Goal: Task Accomplishment & Management: Use online tool/utility

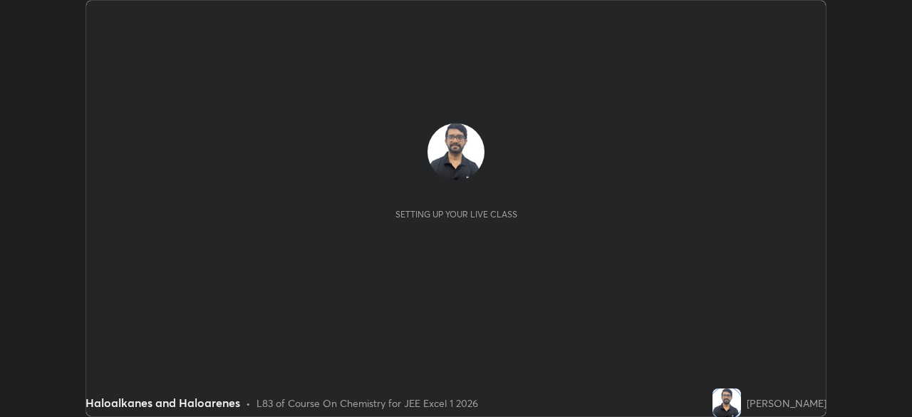
scroll to position [417, 912]
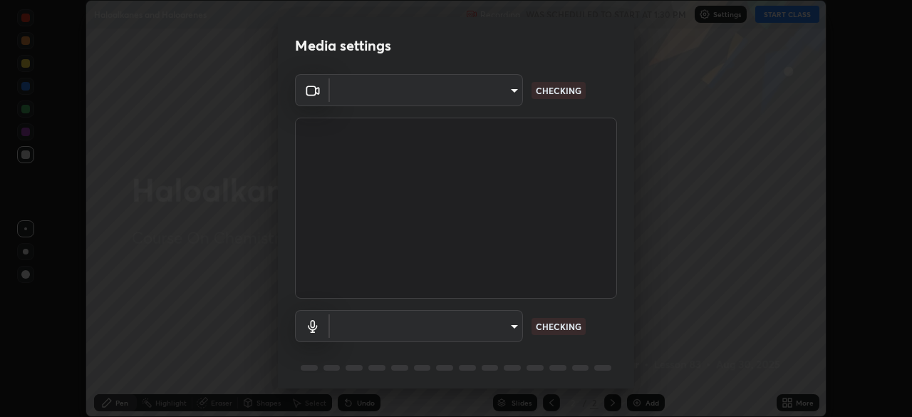
type input "b04d3f4aab0507a607fcb058103082b40897ea5b56942dd6fa8112f95d025699"
type input "communications"
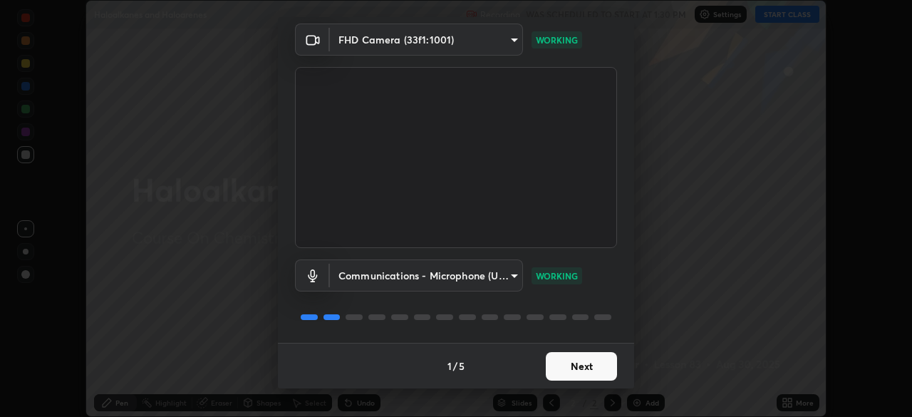
click at [584, 377] on button "Next" at bounding box center [581, 366] width 71 height 29
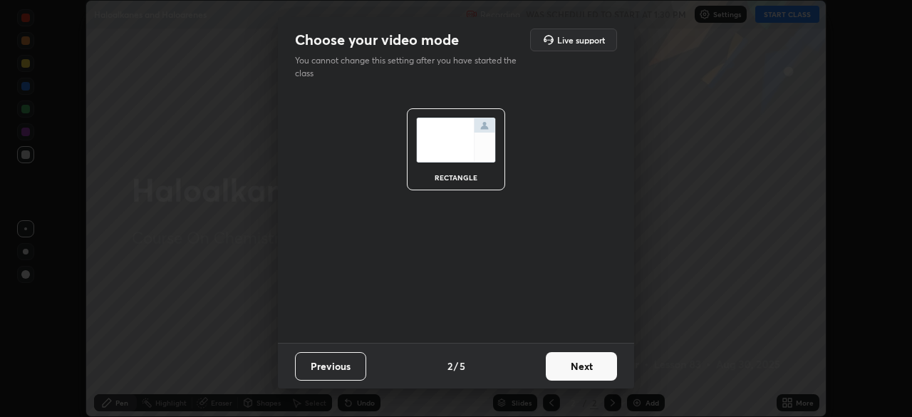
scroll to position [0, 0]
click at [587, 372] on button "Next" at bounding box center [581, 366] width 71 height 29
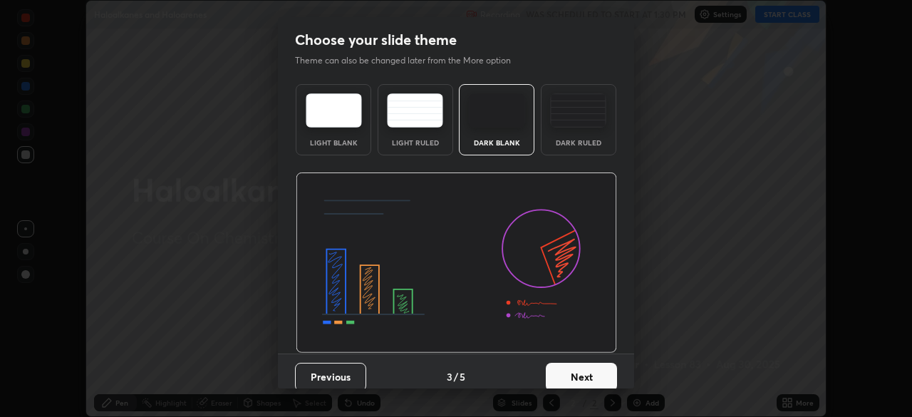
click at [586, 366] on button "Next" at bounding box center [581, 377] width 71 height 29
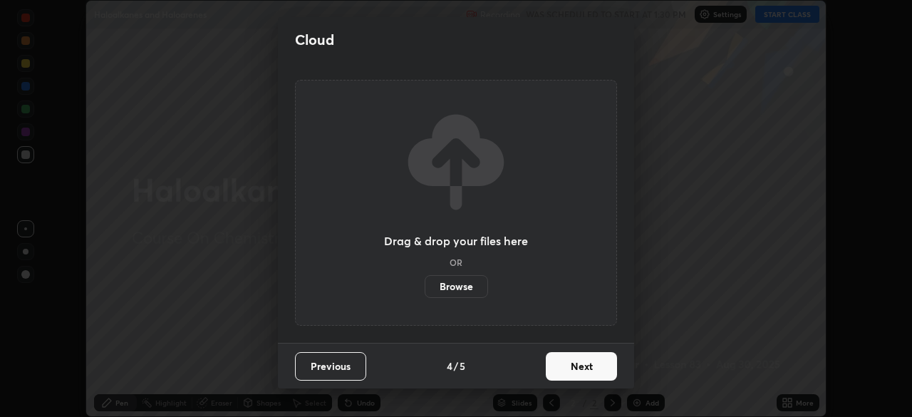
click at [591, 367] on button "Next" at bounding box center [581, 366] width 71 height 29
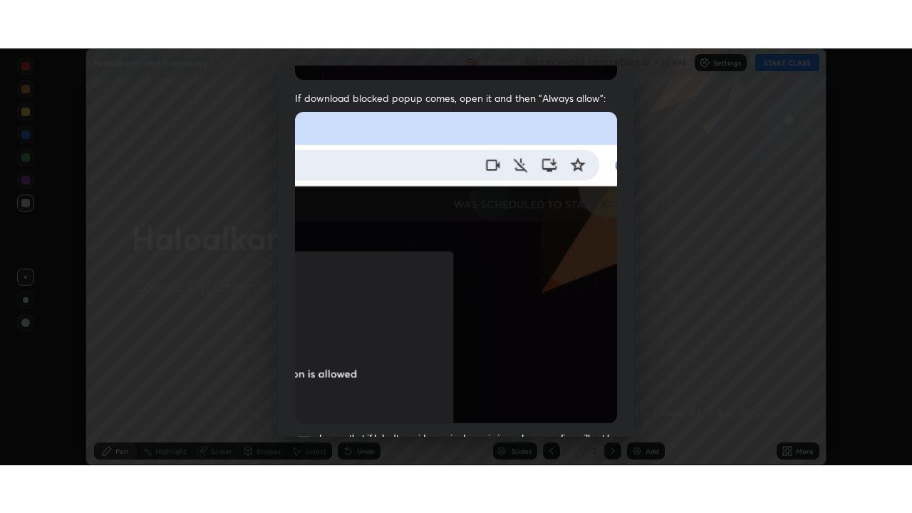
scroll to position [341, 0]
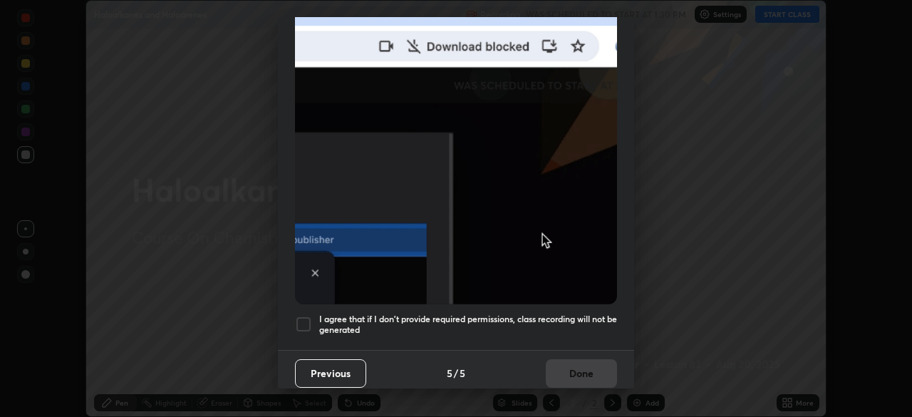
click at [300, 316] on div at bounding box center [303, 324] width 17 height 17
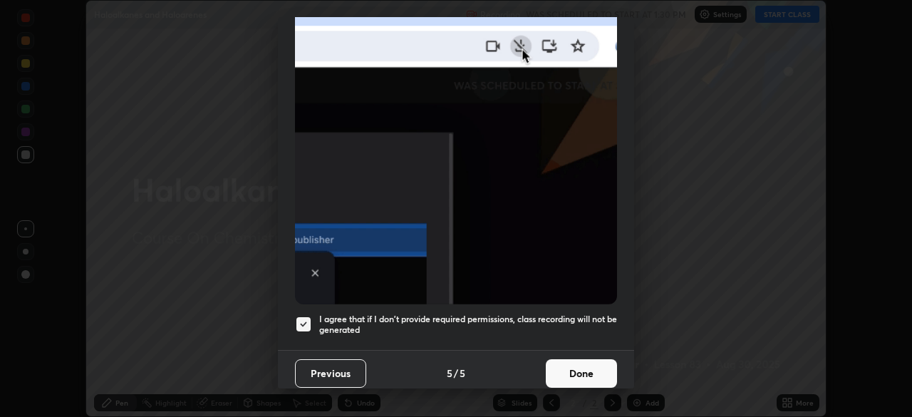
click at [576, 378] on button "Done" at bounding box center [581, 373] width 71 height 29
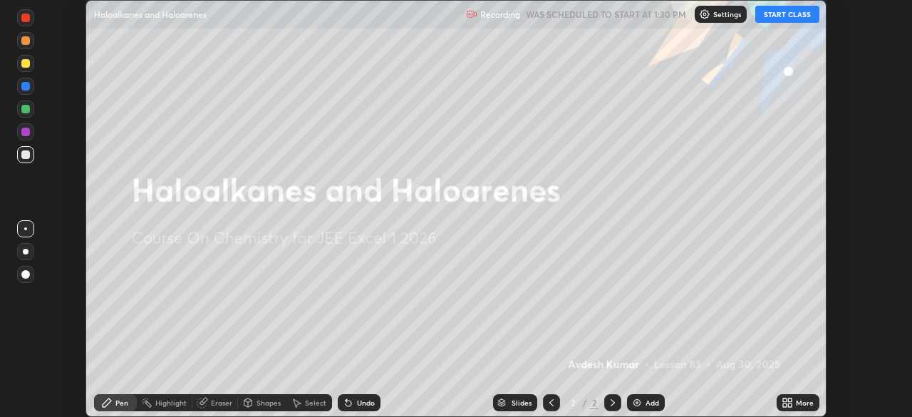
click at [789, 400] on icon at bounding box center [790, 400] width 4 height 4
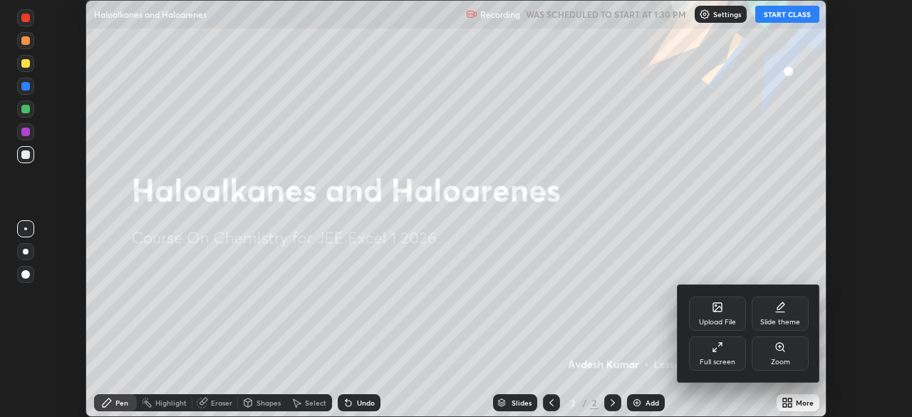
click at [726, 363] on div "Full screen" at bounding box center [718, 361] width 36 height 7
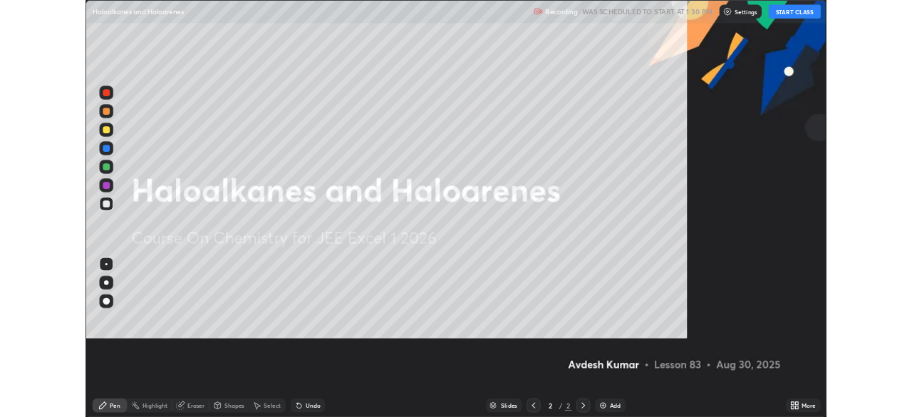
scroll to position [513, 912]
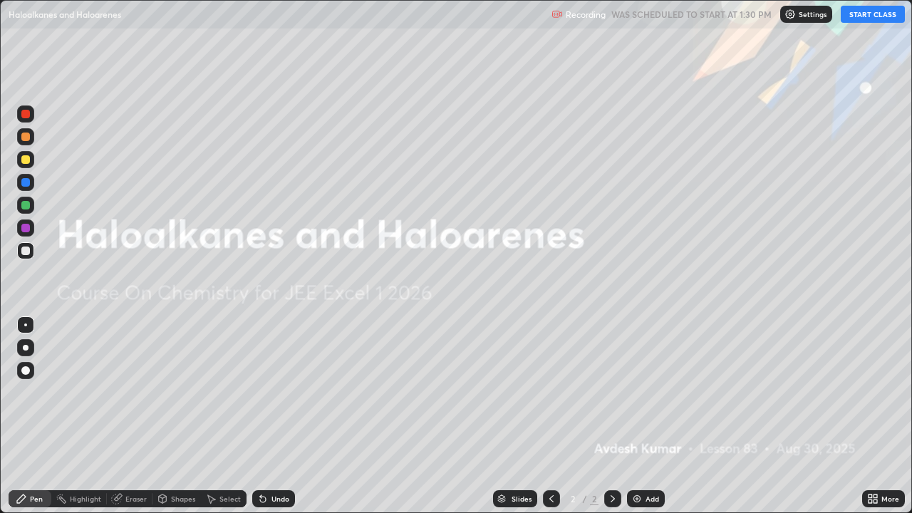
click at [868, 20] on button "START CLASS" at bounding box center [873, 14] width 64 height 17
click at [638, 416] on img at bounding box center [636, 498] width 11 height 11
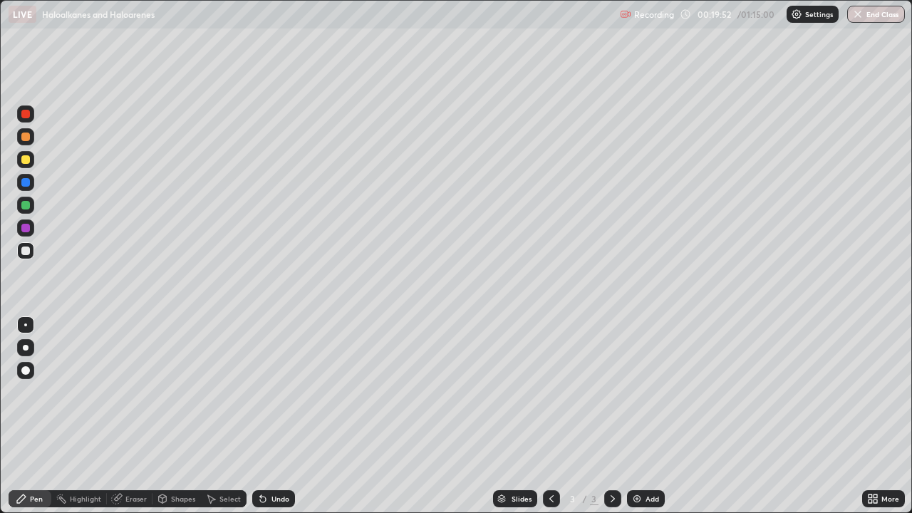
click at [28, 349] on div at bounding box center [25, 347] width 17 height 17
click at [26, 160] on div at bounding box center [25, 159] width 9 height 9
click at [26, 251] on div at bounding box center [25, 251] width 9 height 9
click at [260, 416] on icon at bounding box center [263, 500] width 6 height 6
click at [254, 416] on div "Undo" at bounding box center [273, 498] width 43 height 17
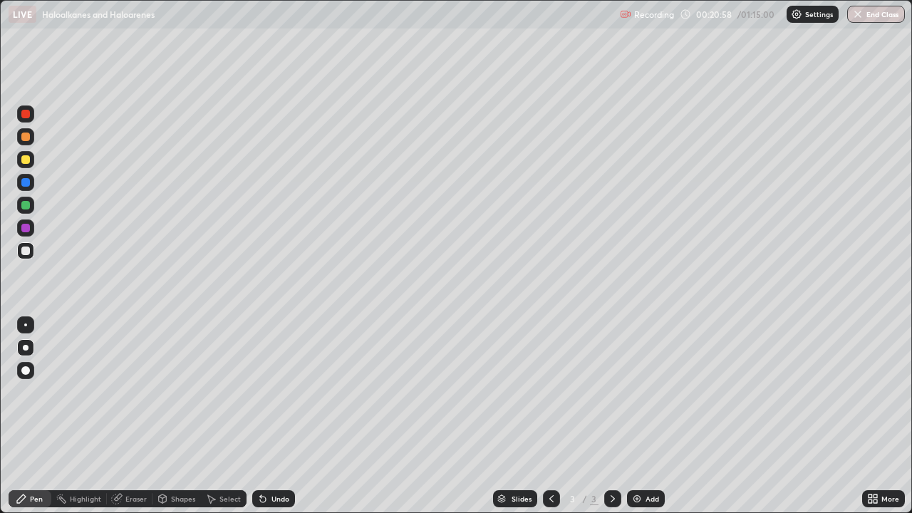
click at [253, 416] on div "Undo" at bounding box center [273, 498] width 43 height 17
click at [29, 163] on div at bounding box center [25, 159] width 9 height 9
click at [25, 248] on div at bounding box center [25, 251] width 9 height 9
click at [258, 416] on div "Undo" at bounding box center [273, 498] width 43 height 17
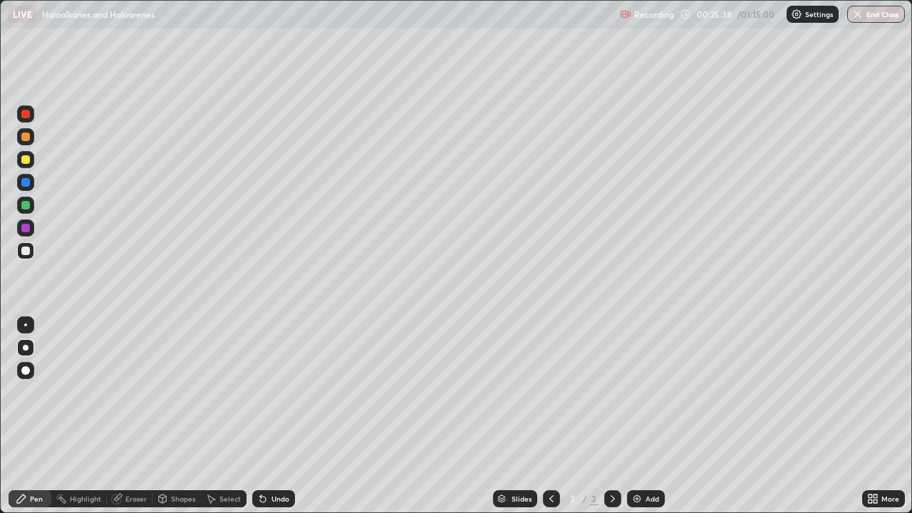
click at [261, 416] on icon at bounding box center [263, 500] width 6 height 6
click at [29, 157] on div at bounding box center [25, 159] width 9 height 9
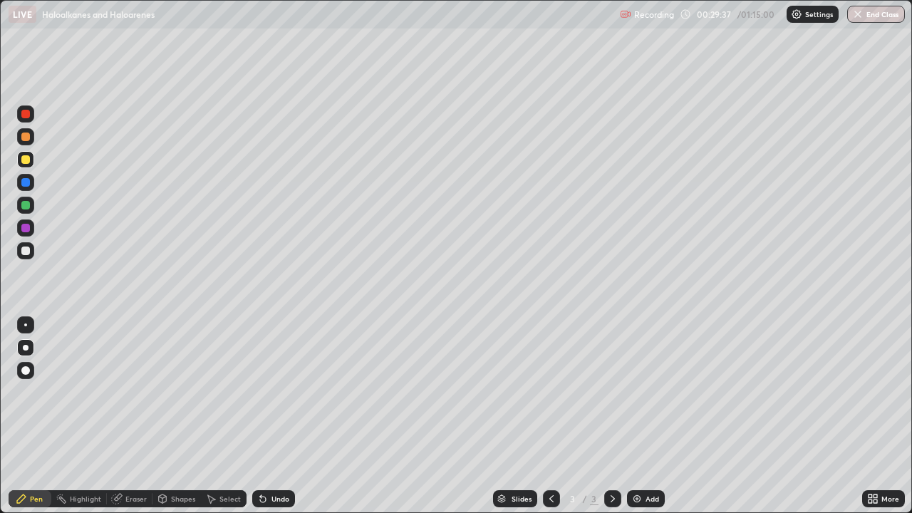
click at [26, 249] on div at bounding box center [25, 251] width 9 height 9
click at [31, 160] on div at bounding box center [25, 159] width 17 height 17
click at [271, 416] on div "Undo" at bounding box center [280, 498] width 18 height 7
click at [261, 416] on icon at bounding box center [263, 500] width 6 height 6
click at [637, 416] on img at bounding box center [636, 498] width 11 height 11
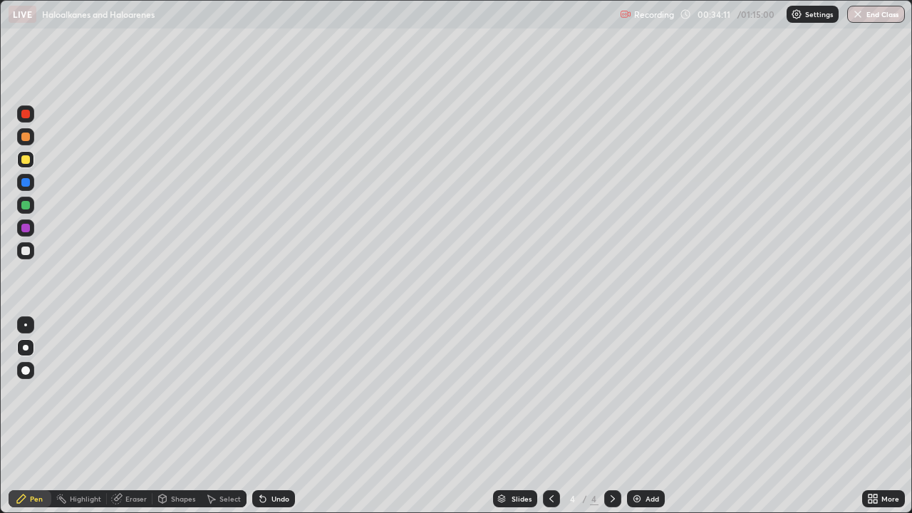
click at [31, 252] on div at bounding box center [25, 250] width 17 height 17
click at [26, 160] on div at bounding box center [25, 159] width 9 height 9
click at [21, 250] on div at bounding box center [25, 251] width 9 height 9
click at [26, 206] on div at bounding box center [25, 205] width 9 height 9
click at [31, 252] on div at bounding box center [25, 250] width 17 height 17
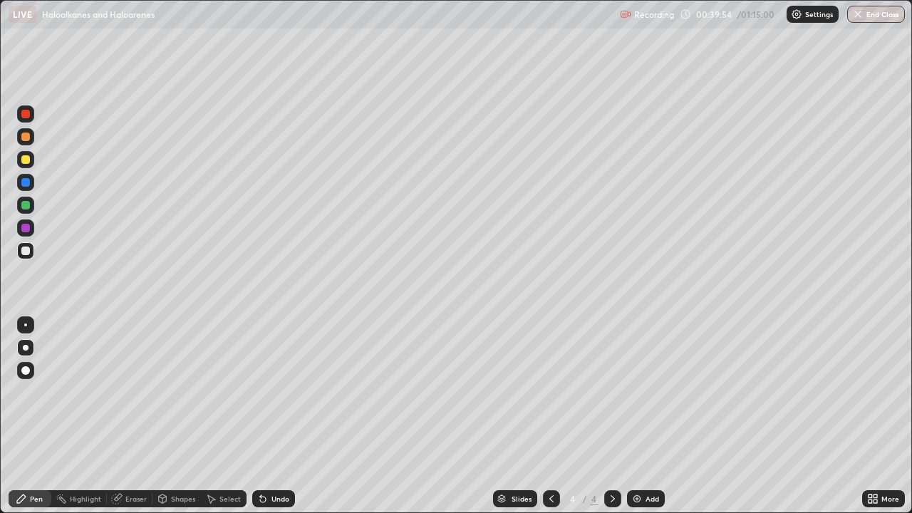
click at [639, 416] on img at bounding box center [636, 498] width 11 height 11
click at [261, 416] on icon at bounding box center [263, 500] width 6 height 6
click at [257, 416] on div "Undo" at bounding box center [273, 498] width 43 height 17
click at [26, 162] on div at bounding box center [25, 159] width 9 height 9
click at [21, 261] on div at bounding box center [25, 250] width 17 height 23
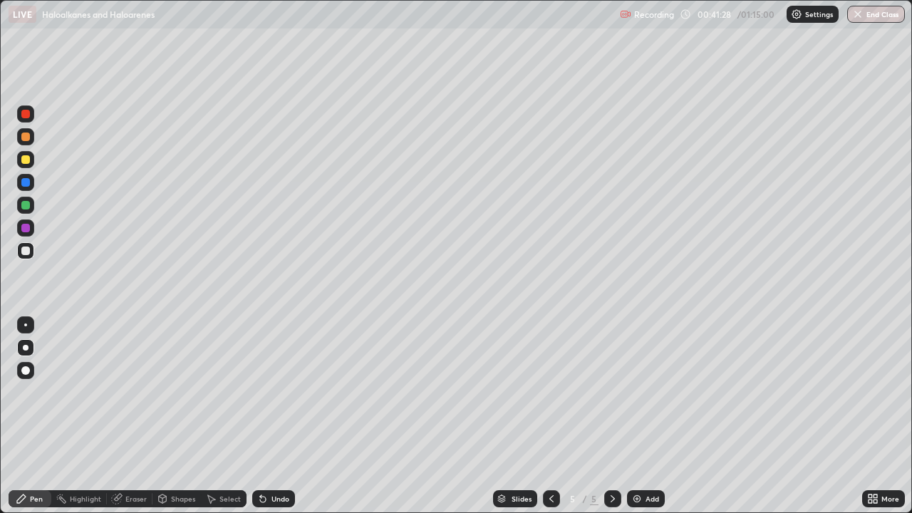
click at [31, 162] on div at bounding box center [25, 159] width 17 height 17
click at [32, 211] on div at bounding box center [25, 205] width 17 height 17
click at [25, 258] on div at bounding box center [25, 250] width 17 height 17
click at [265, 416] on icon at bounding box center [262, 498] width 11 height 11
click at [879, 416] on div "More" at bounding box center [883, 498] width 43 height 17
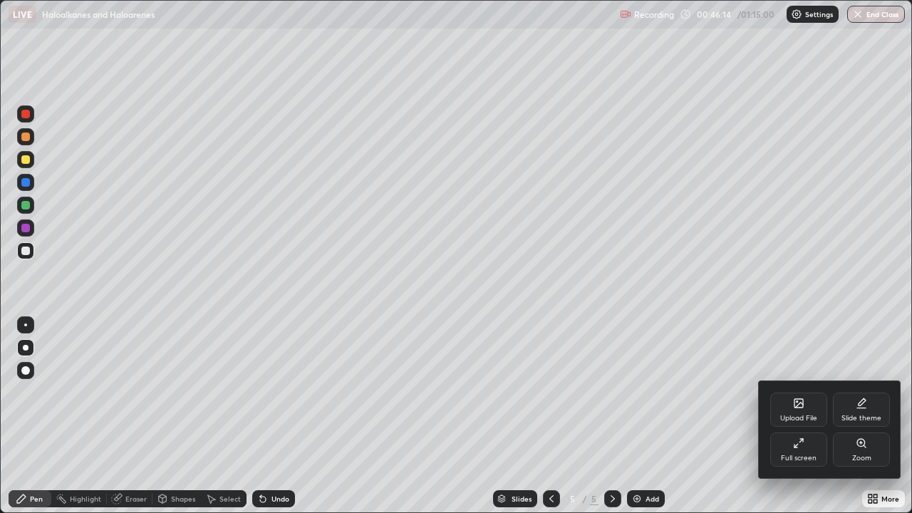
click at [802, 416] on div "Full screen" at bounding box center [799, 458] width 36 height 7
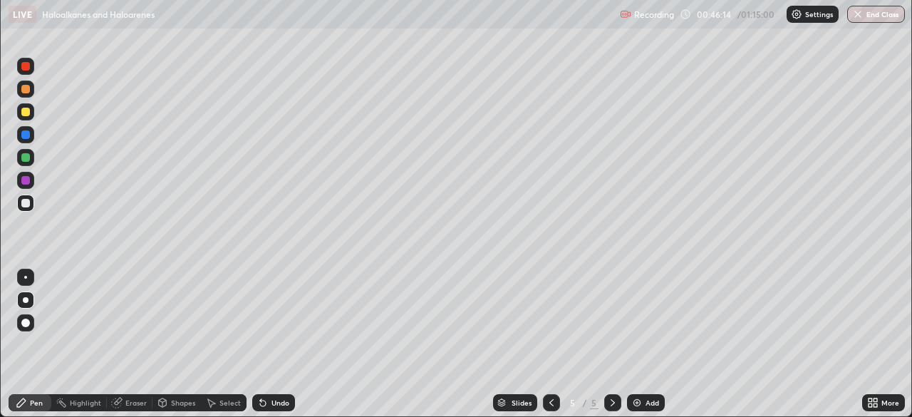
scroll to position [70833, 70338]
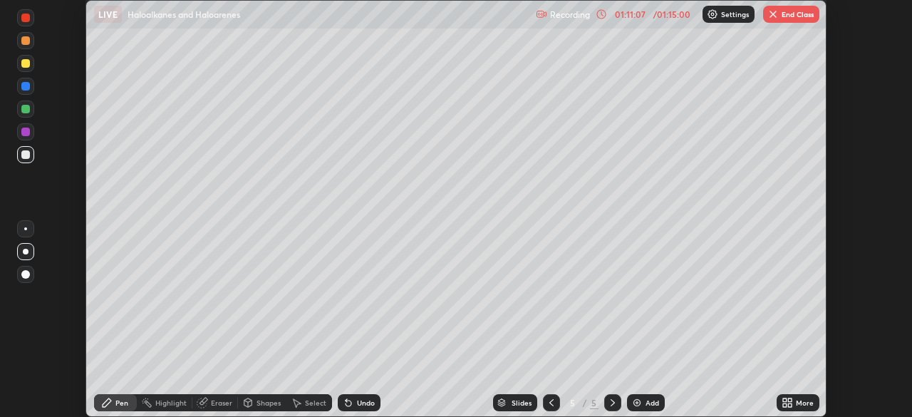
click at [786, 15] on button "End Class" at bounding box center [791, 14] width 56 height 17
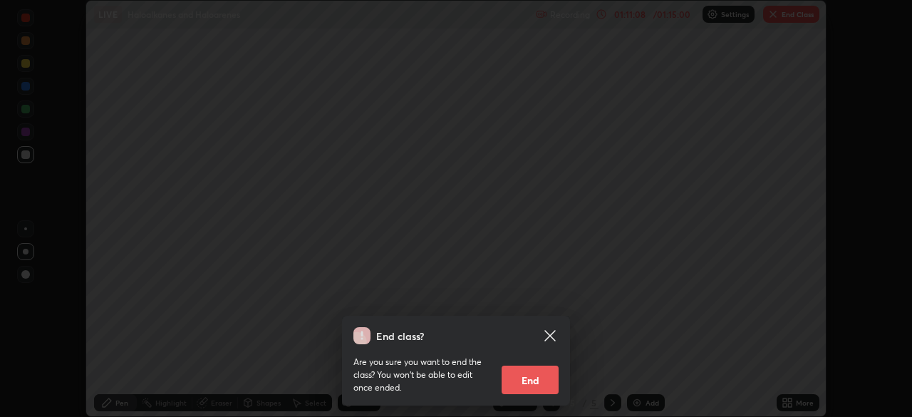
click at [538, 385] on button "End" at bounding box center [530, 380] width 57 height 29
